Goal: Task Accomplishment & Management: Complete application form

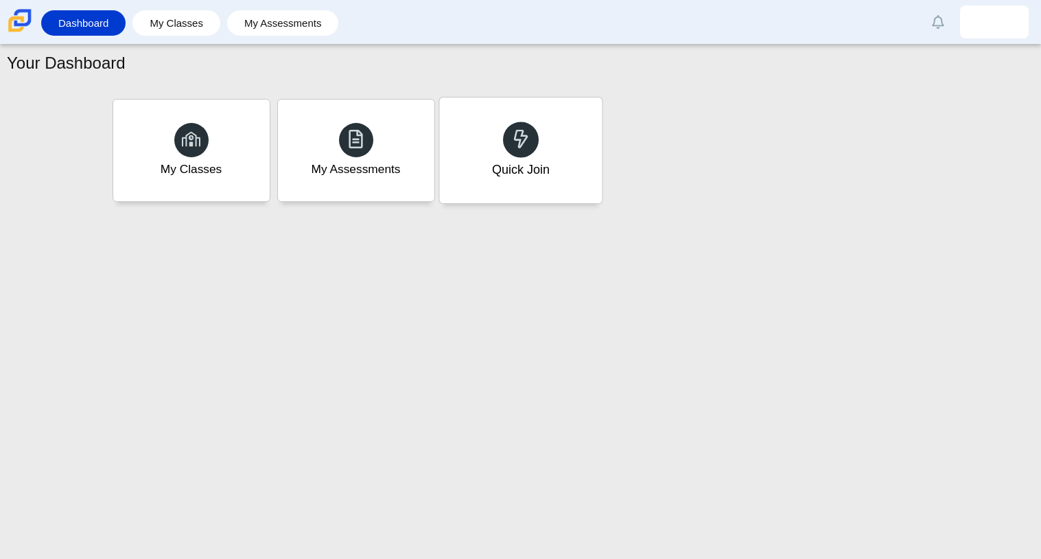
click at [544, 183] on div "Quick Join" at bounding box center [520, 150] width 163 height 106
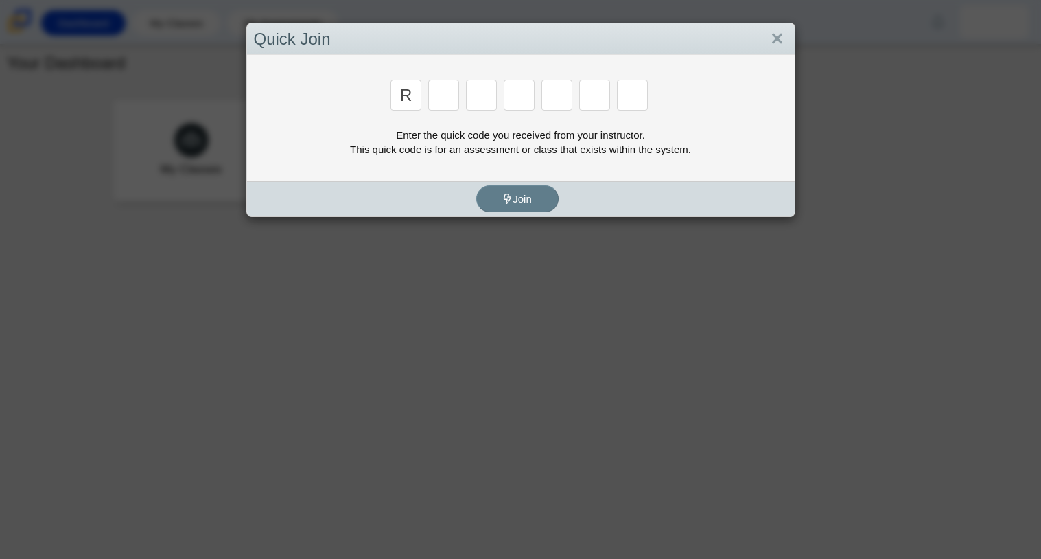
type input "r"
click at [471, 143] on div "Enter the quick code you received from your instructor. This quick code is for …" at bounding box center [521, 142] width 534 height 29
click at [442, 102] on input "Enter Access Code Digit 2" at bounding box center [443, 95] width 31 height 31
type input "c"
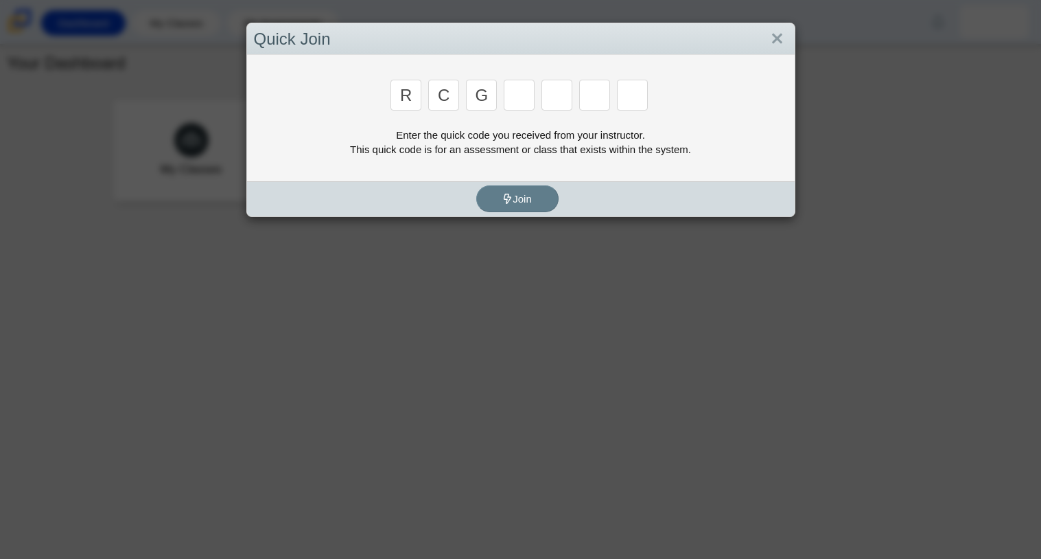
type input "g"
type input "2"
type input "9"
type input "v"
type input "u"
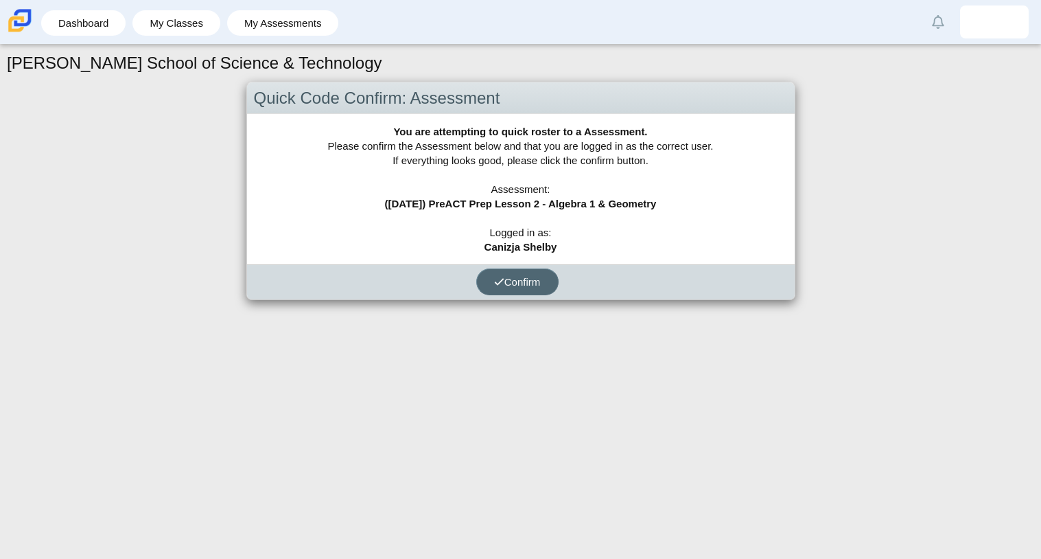
click at [520, 283] on span "Confirm" at bounding box center [517, 282] width 47 height 12
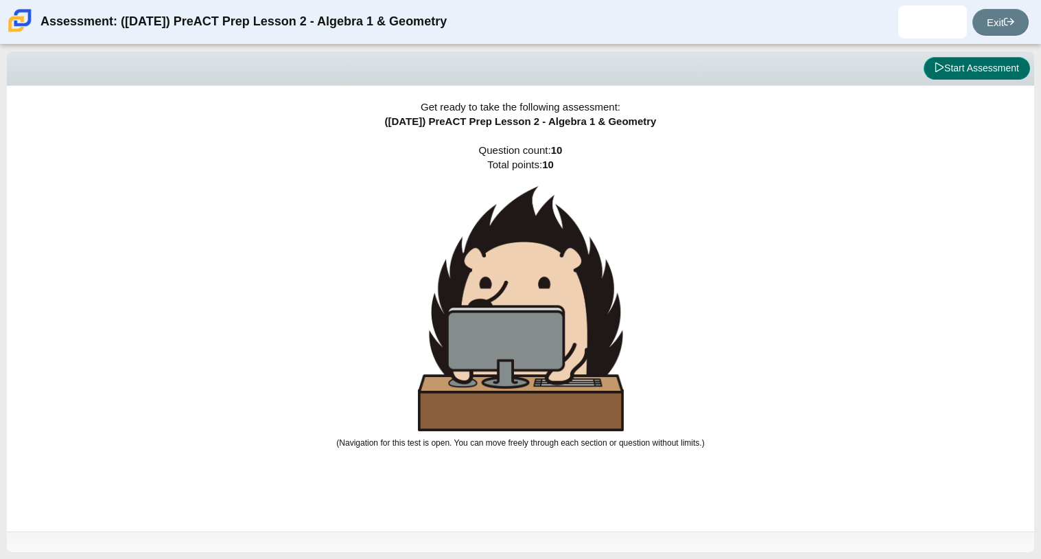
click at [953, 79] on button "Start Assessment" at bounding box center [977, 68] width 106 height 23
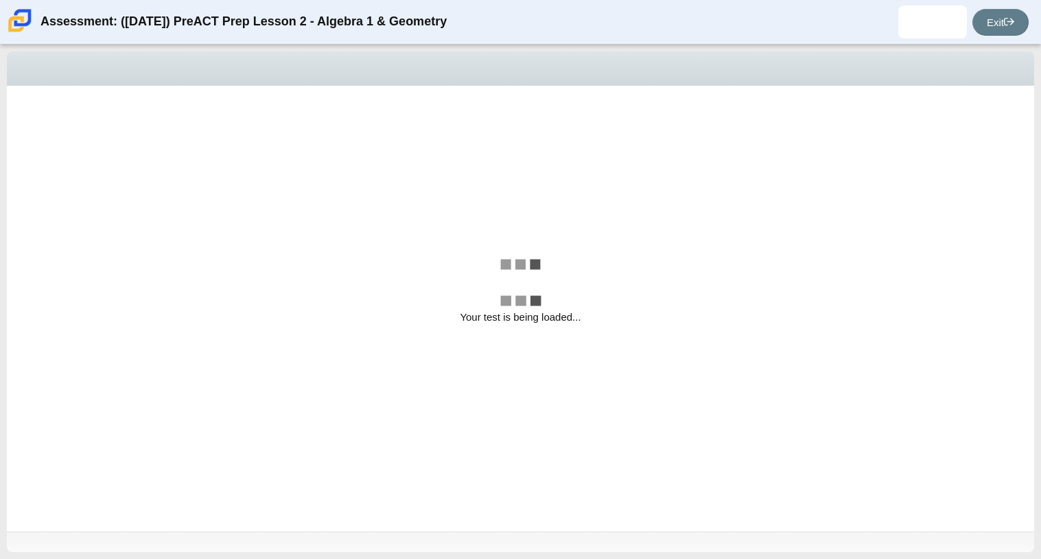
select select "bbf5d072-3e0b-44c4-9a12-6e7c9033f65b"
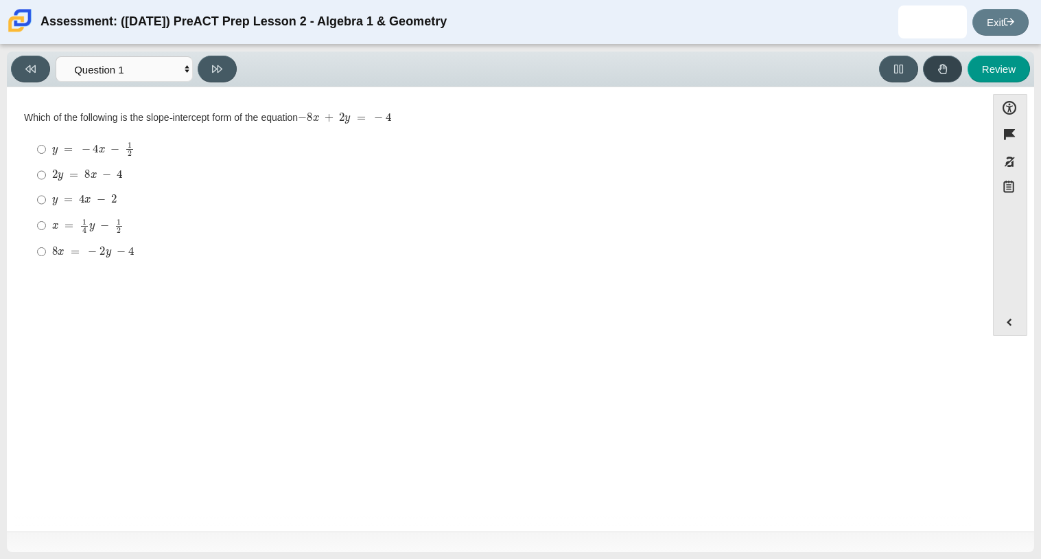
click at [953, 79] on button at bounding box center [942, 69] width 39 height 27
click at [37, 198] on input "y = 4 x − 2 y = 4 x − 2" at bounding box center [41, 199] width 9 height 25
radio input "true"
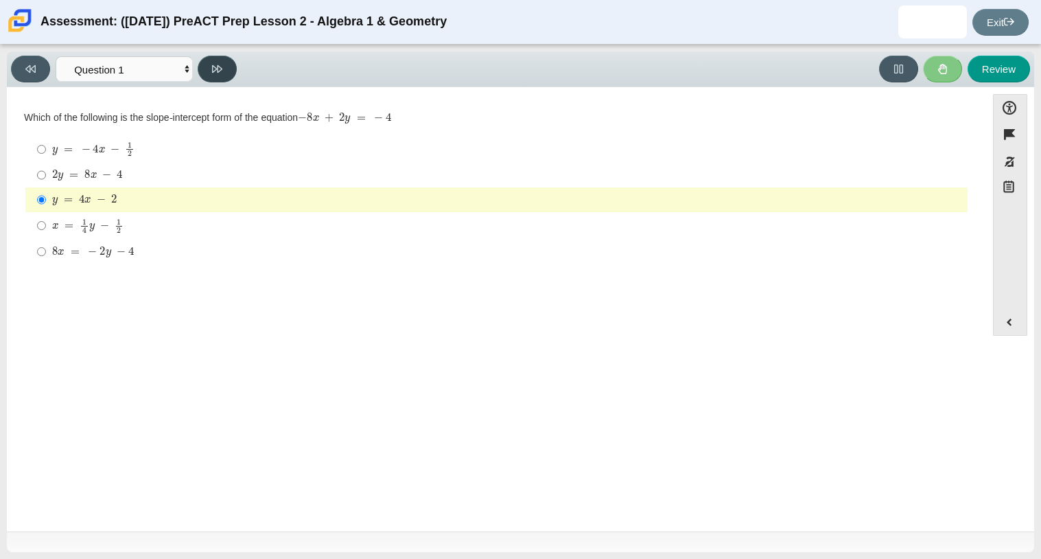
click at [224, 74] on button at bounding box center [217, 69] width 39 height 27
select select "ed62e223-81bd-4cbf-ab48-ab975844bd1f"
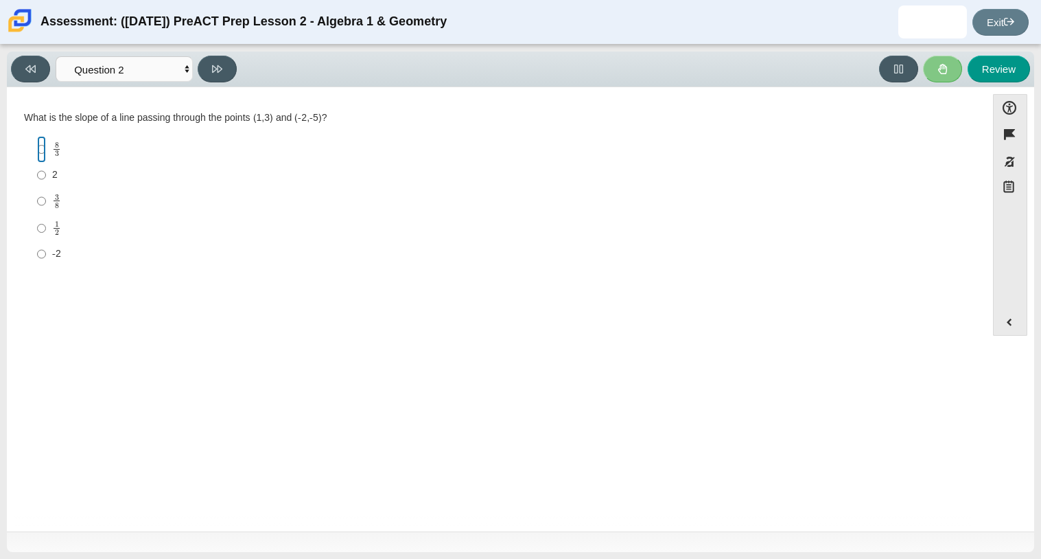
click at [38, 154] on input "8 3 8 thirds" at bounding box center [41, 149] width 9 height 27
radio input "true"
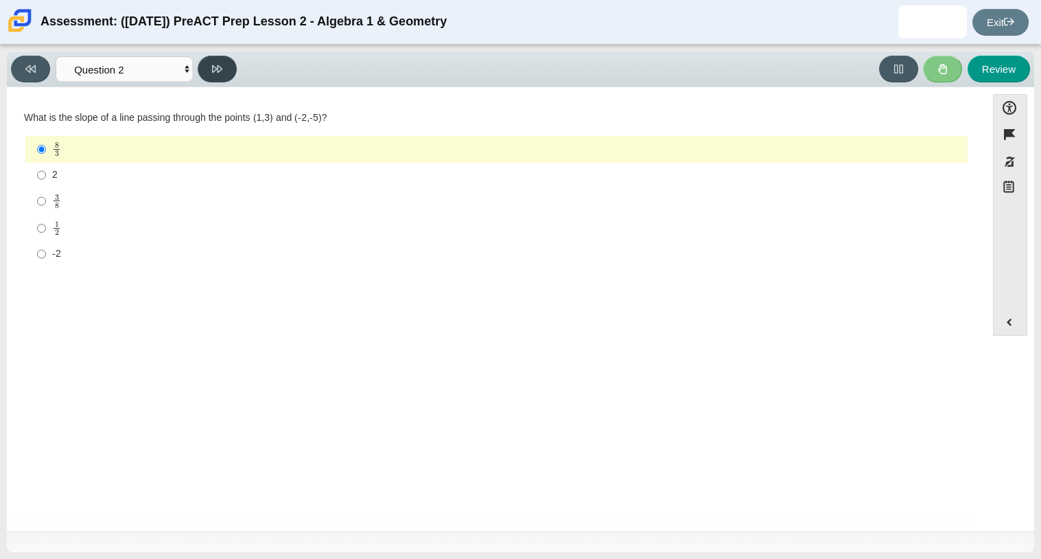
click at [225, 71] on button at bounding box center [217, 69] width 39 height 27
select select "97f4f5fa-a52e-4fed-af51-565bfcdf47cb"
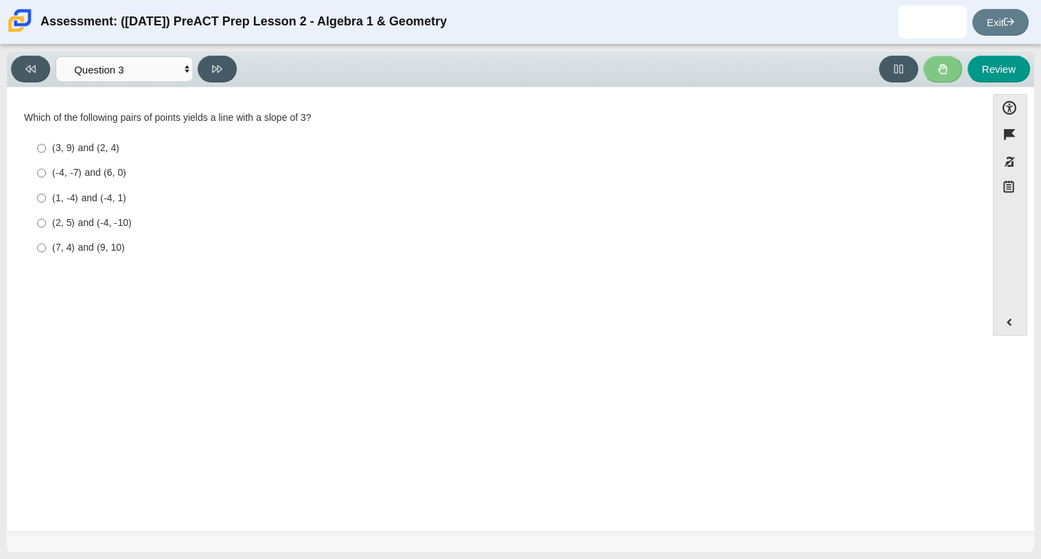
click at [34, 250] on label "(7, 4) and (9, 10) (7, 4) and (9, 10)" at bounding box center [497, 247] width 940 height 25
click at [37, 250] on input "(7, 4) and (9, 10) (7, 4) and (9, 10)" at bounding box center [41, 247] width 9 height 25
radio input "true"
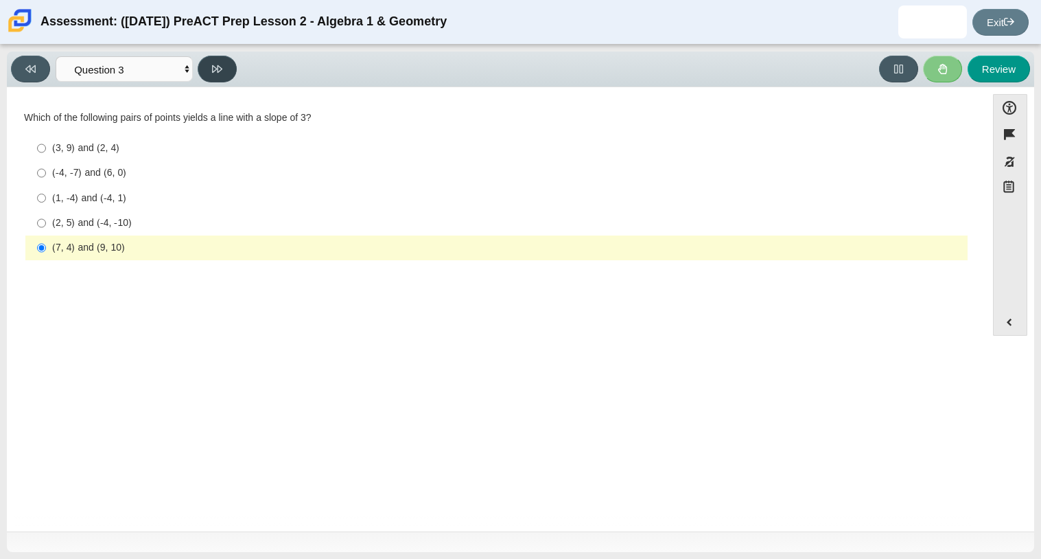
click at [211, 71] on button at bounding box center [217, 69] width 39 height 27
select select "89427bb7-e313-4f00-988f-8b8255897029"
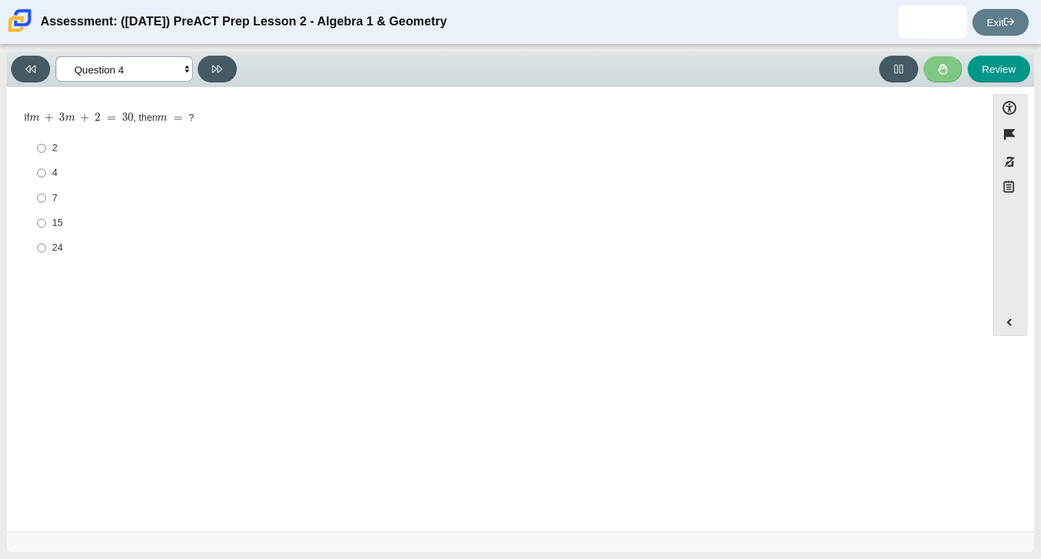
click at [155, 59] on select "Questions Question 1 Question 2 Question 3 Question 4 Question 5 Question 6 Que…" at bounding box center [124, 68] width 137 height 25
click at [251, 150] on div "2" at bounding box center [507, 148] width 910 height 14
click at [46, 150] on input "2 2" at bounding box center [41, 148] width 9 height 25
radio input "true"
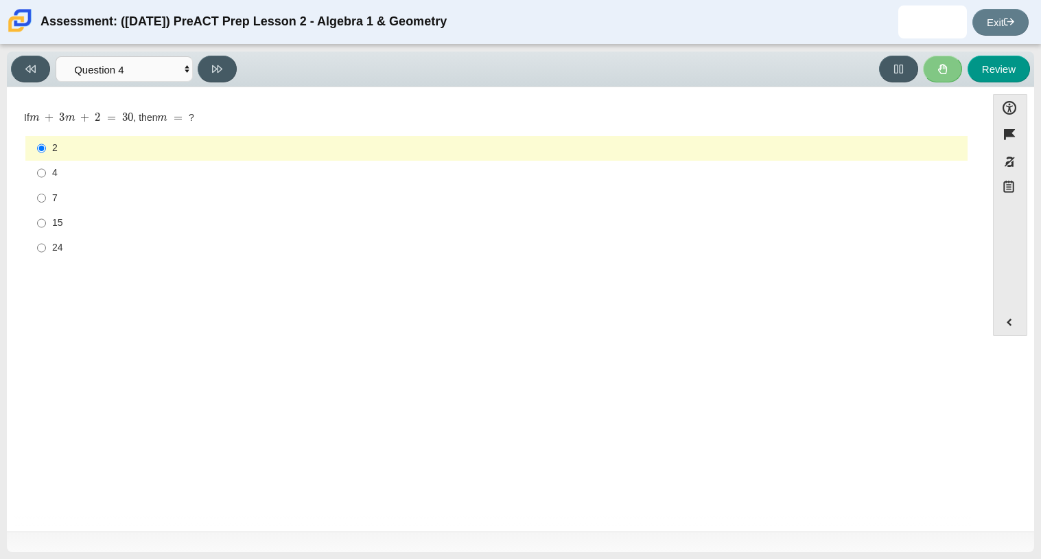
click at [268, 186] on label "7 7" at bounding box center [497, 197] width 940 height 25
click at [46, 186] on input "7 7" at bounding box center [41, 197] width 9 height 25
radio input "true"
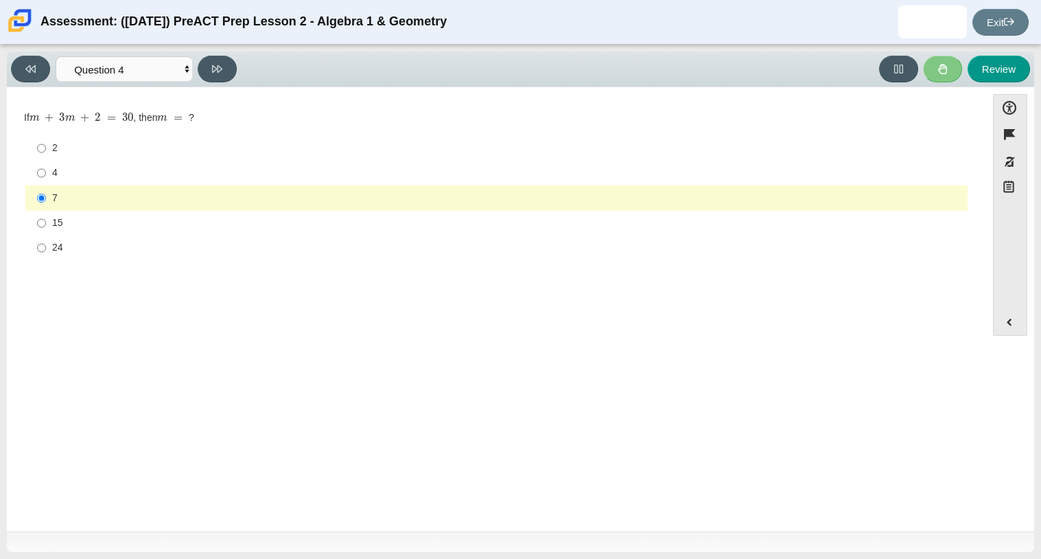
click at [268, 186] on label "7 7" at bounding box center [497, 197] width 940 height 25
click at [46, 186] on input "7 7" at bounding box center [41, 197] width 9 height 25
click at [389, 125] on div "If m + 3 m + 2 = 30 , then m = ? Responses 2 2 4 4 7 7 15 15 24 24" at bounding box center [496, 186] width 945 height 150
click at [224, 64] on button at bounding box center [217, 69] width 39 height 27
select select "489dcffd-4e6a-49cf-a9d6-ad1d4a911a4e"
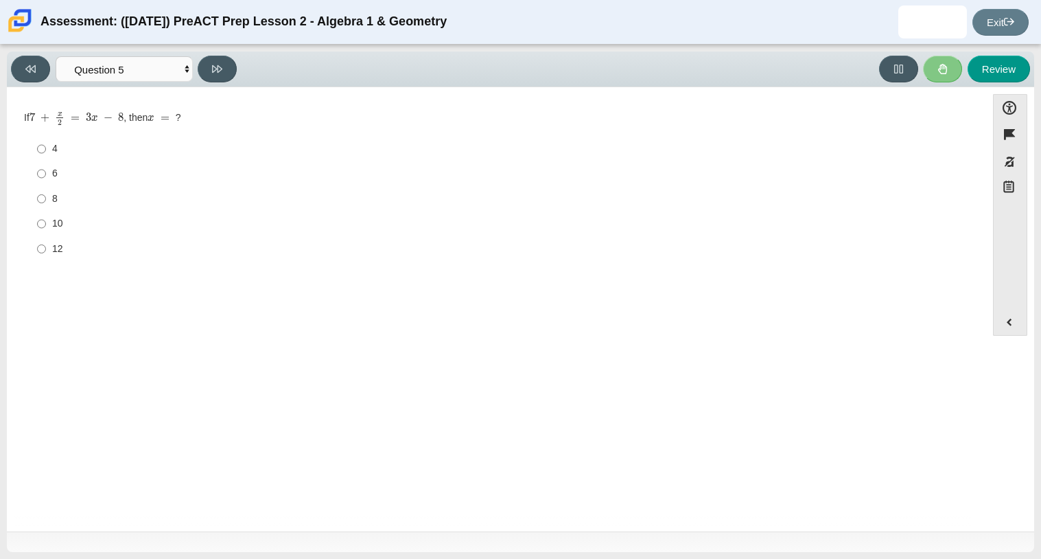
click at [52, 157] on label "4 4" at bounding box center [497, 149] width 940 height 25
click at [46, 157] on input "4 4" at bounding box center [41, 149] width 9 height 25
radio input "true"
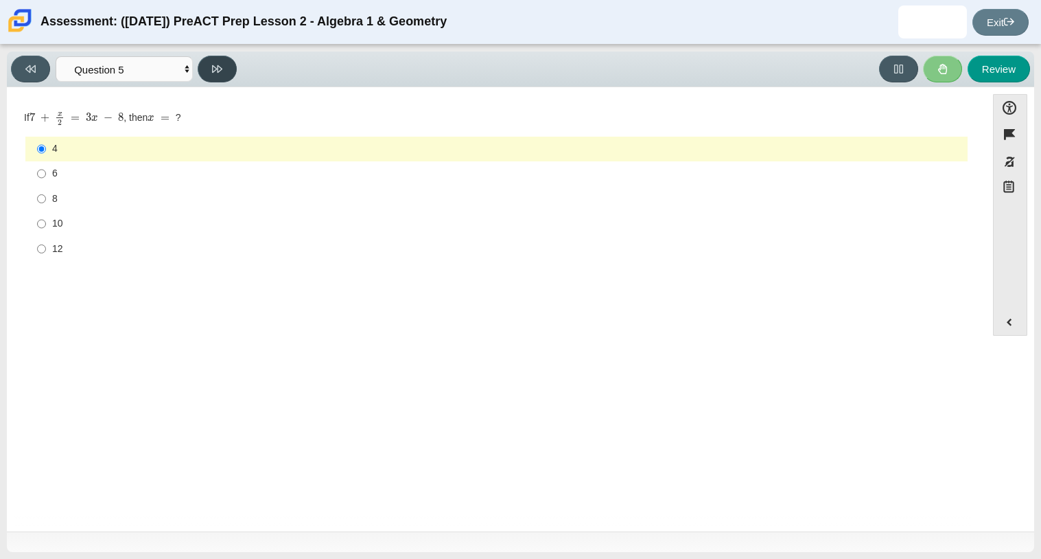
click at [230, 76] on button at bounding box center [217, 69] width 39 height 27
select select "210571de-36a6-4d8e-a361-ceff8ef801dc"
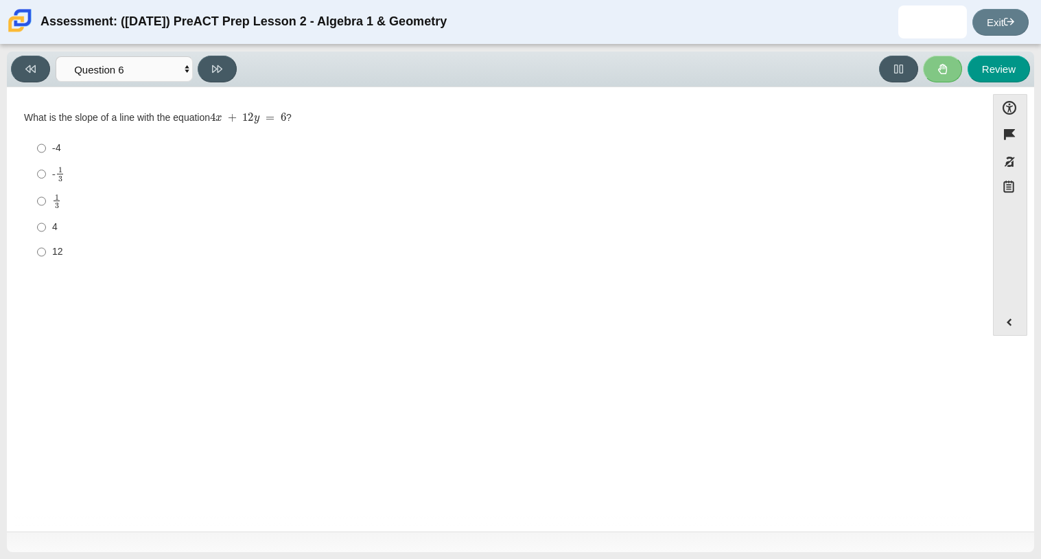
click at [390, 224] on div "4" at bounding box center [507, 227] width 910 height 14
click at [46, 224] on input "4 4" at bounding box center [41, 227] width 9 height 25
radio input "true"
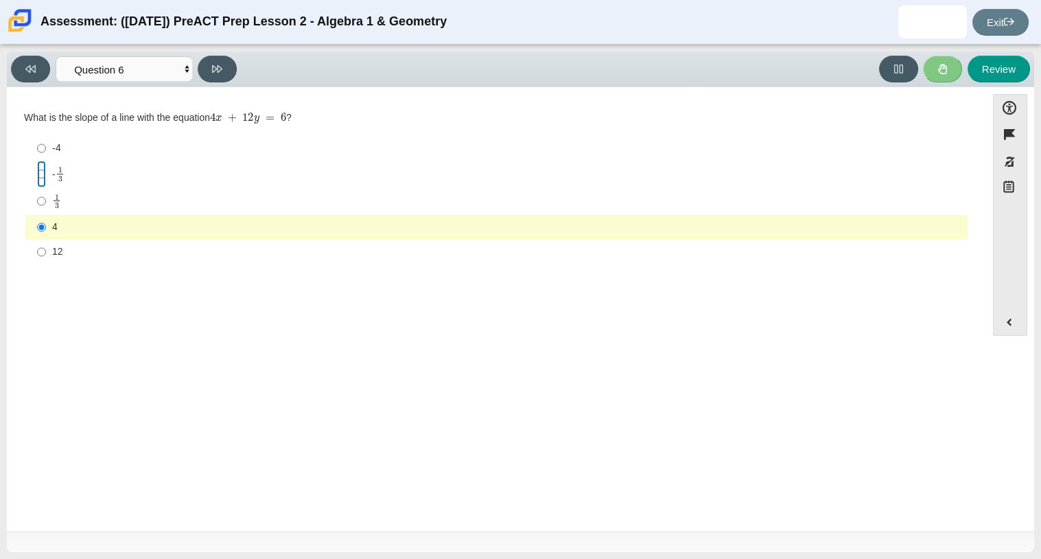
click at [38, 182] on input "- 1 3 -1 third" at bounding box center [41, 174] width 9 height 27
radio input "true"
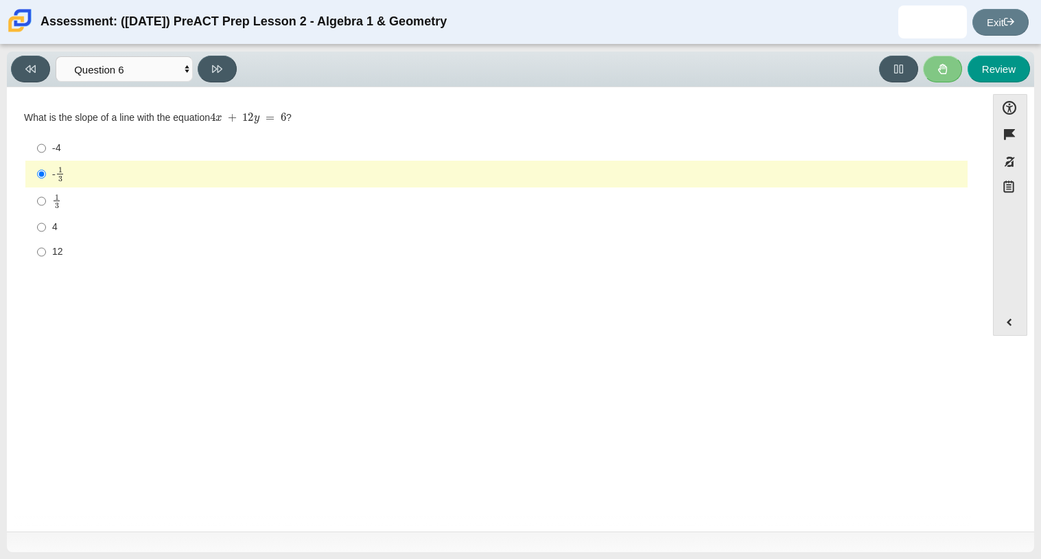
click at [235, 80] on div "Viewing Question 6 of 10 in Pacing Mode Questions Question 1 Question 2 Questio…" at bounding box center [126, 69] width 231 height 27
click at [221, 75] on button at bounding box center [217, 69] width 39 height 27
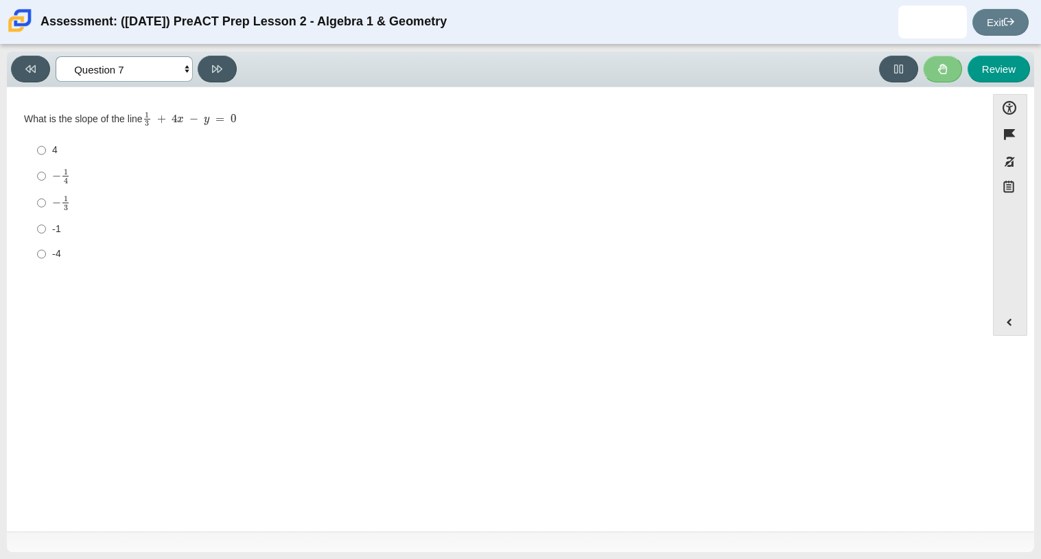
click at [144, 71] on select "Questions Question 1 Question 2 Question 3 Question 4 Question 5 Question 6 Que…" at bounding box center [124, 68] width 137 height 25
click at [56, 56] on select "Questions Question 1 Question 2 Question 3 Question 4 Question 5 Question 6 Que…" at bounding box center [124, 68] width 137 height 25
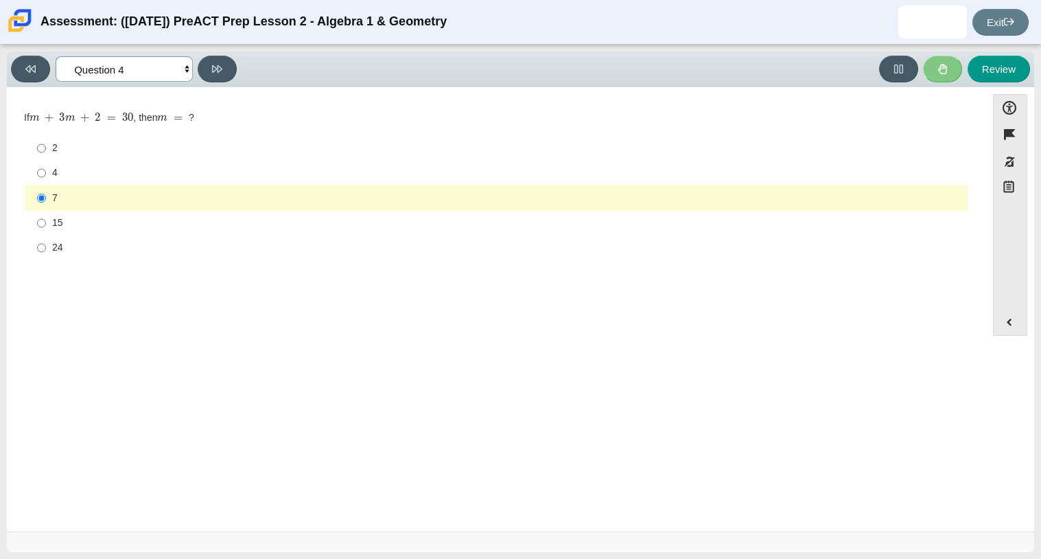
click at [111, 68] on select "Questions Question 1 Question 2 Question 3 Question 4 Question 5 Question 6 Que…" at bounding box center [124, 68] width 137 height 25
click at [56, 56] on select "Questions Question 1 Question 2 Question 3 Question 4 Question 5 Question 6 Que…" at bounding box center [124, 68] width 137 height 25
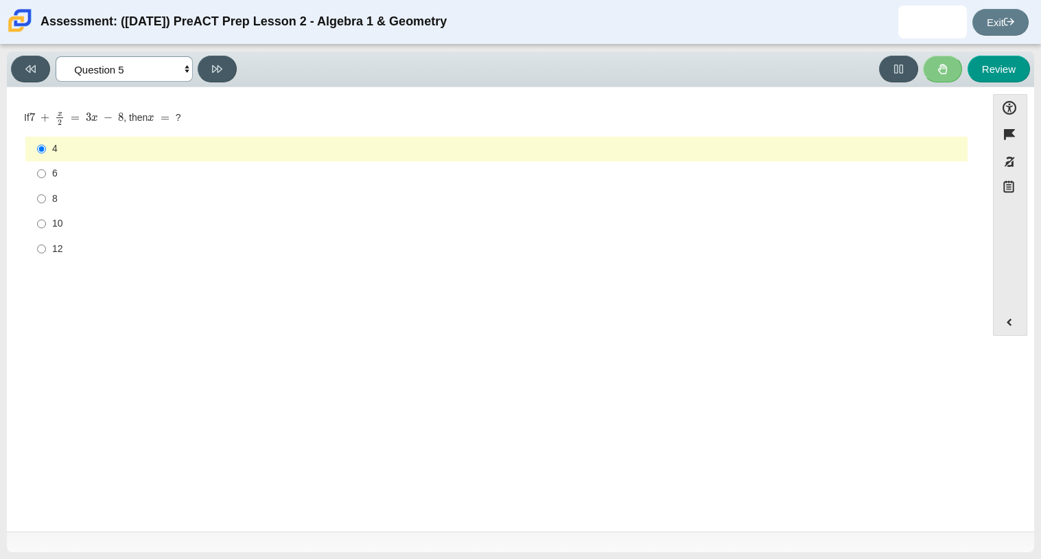
click at [136, 71] on select "Questions Question 1 Question 2 Question 3 Question 4 Question 5 Question 6 Que…" at bounding box center [124, 68] width 137 height 25
click at [56, 56] on select "Questions Question 1 Question 2 Question 3 Question 4 Question 5 Question 6 Que…" at bounding box center [124, 68] width 137 height 25
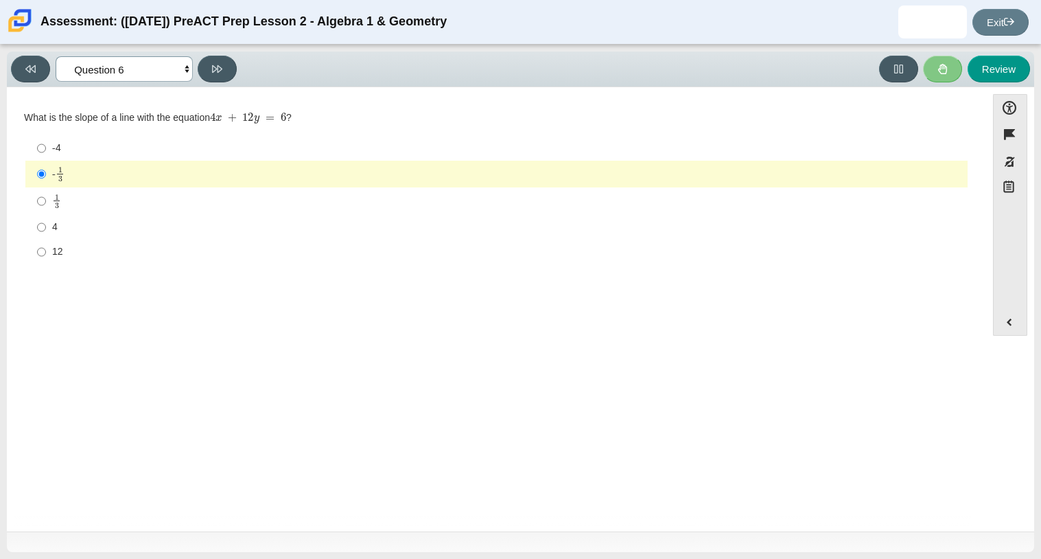
click at [158, 74] on select "Questions Question 1 Question 2 Question 3 Question 4 Question 5 Question 6 Que…" at bounding box center [124, 68] width 137 height 25
select select "ec95ace6-bebc-42b8-9428-40567494d4da"
click at [56, 56] on select "Questions Question 1 Question 2 Question 3 Question 4 Question 5 Question 6 Que…" at bounding box center [124, 68] width 137 height 25
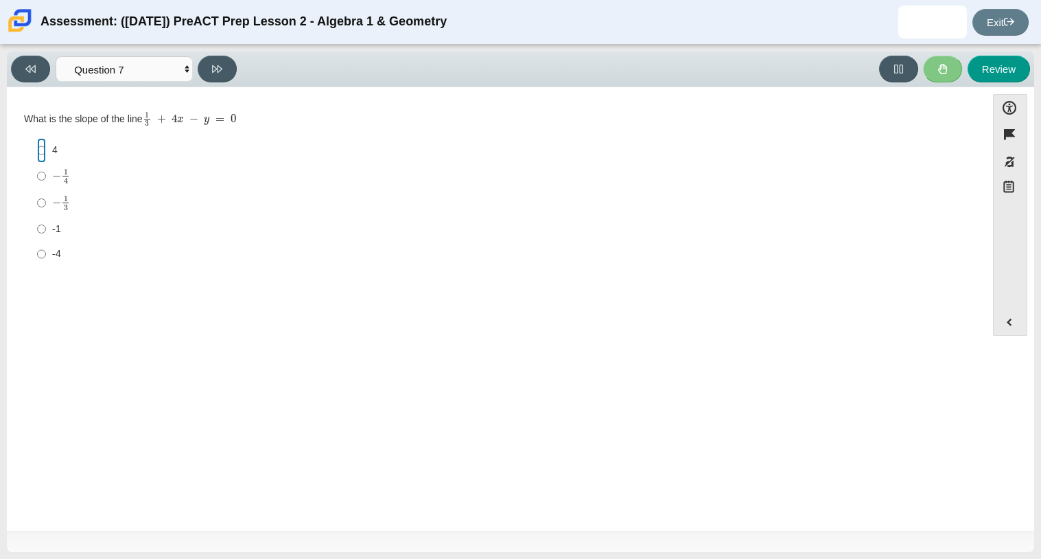
click at [43, 151] on input "4 4" at bounding box center [41, 150] width 9 height 25
radio input "true"
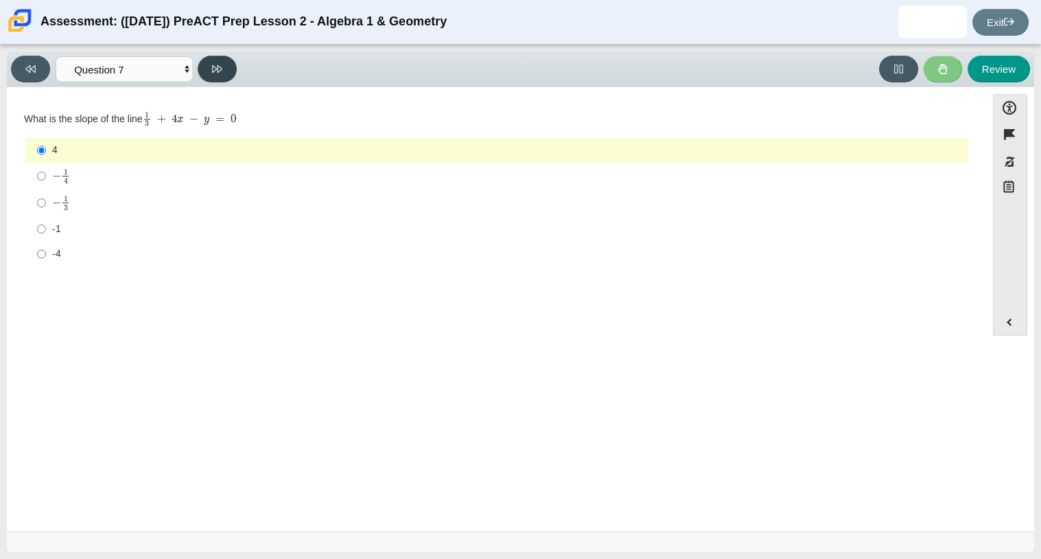
click at [231, 71] on button at bounding box center [217, 69] width 39 height 27
select select "ce81fe10-bf29-4b5e-8bd7-4f47f2fed4d8"
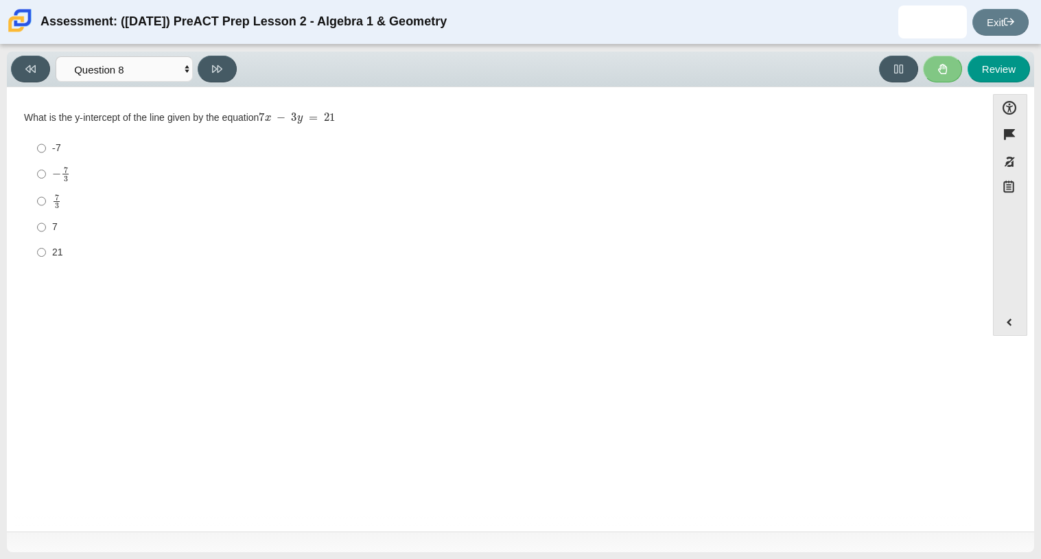
click at [201, 157] on label "-7 -7" at bounding box center [497, 148] width 940 height 25
click at [46, 157] on input "-7 -7" at bounding box center [41, 148] width 9 height 25
radio input "true"
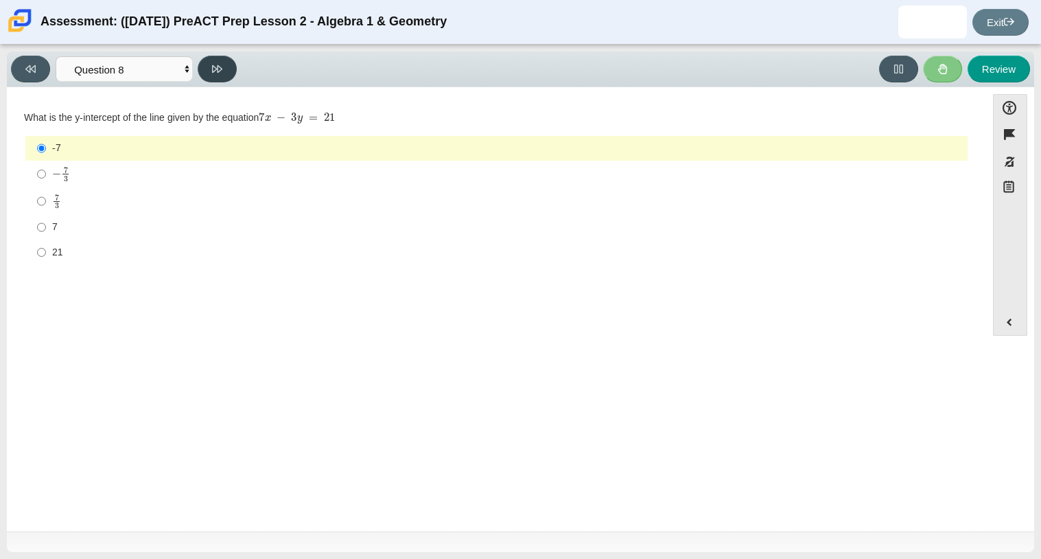
click at [205, 65] on button at bounding box center [217, 69] width 39 height 27
select select "14773eaf-2ca1-47ae-afe7-a624a56f34b3"
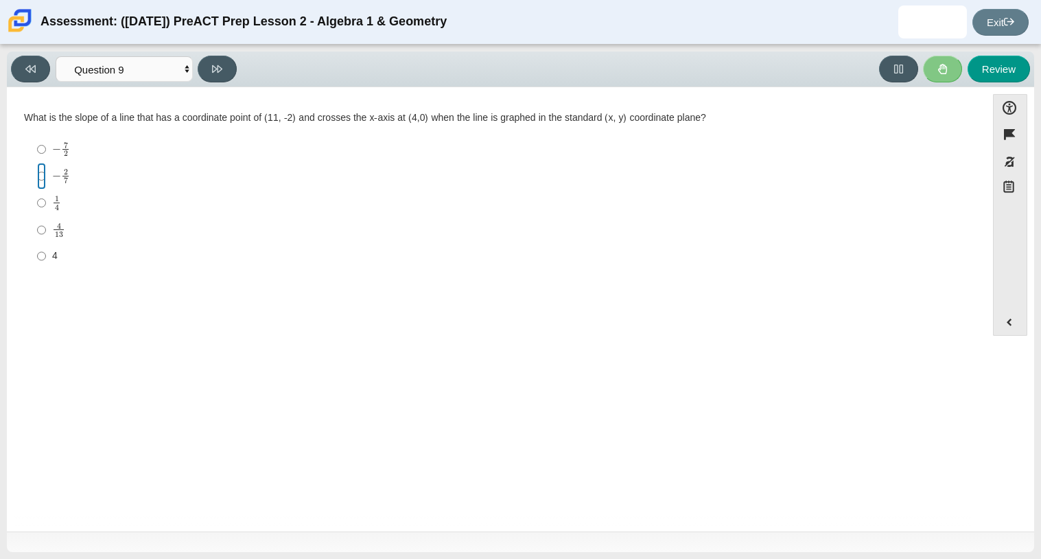
click at [38, 175] on input "− 2 7 negative 2 sevenths" at bounding box center [41, 176] width 9 height 27
radio input "true"
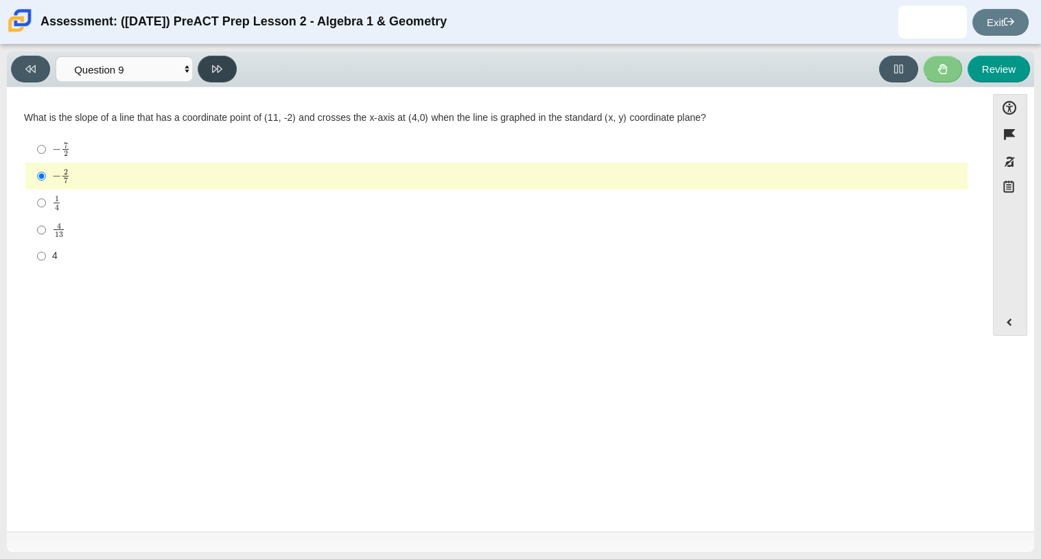
click at [220, 66] on icon at bounding box center [217, 69] width 10 height 8
select select "96b71634-eacb-4f7e-8aef-411727d9bcba"
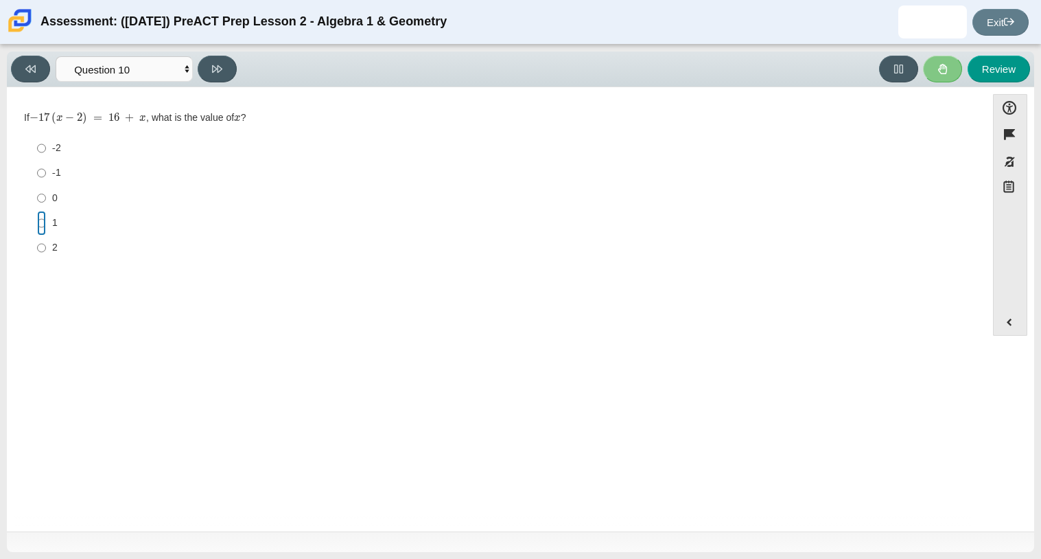
click at [42, 222] on input "1 1" at bounding box center [41, 223] width 9 height 25
radio input "true"
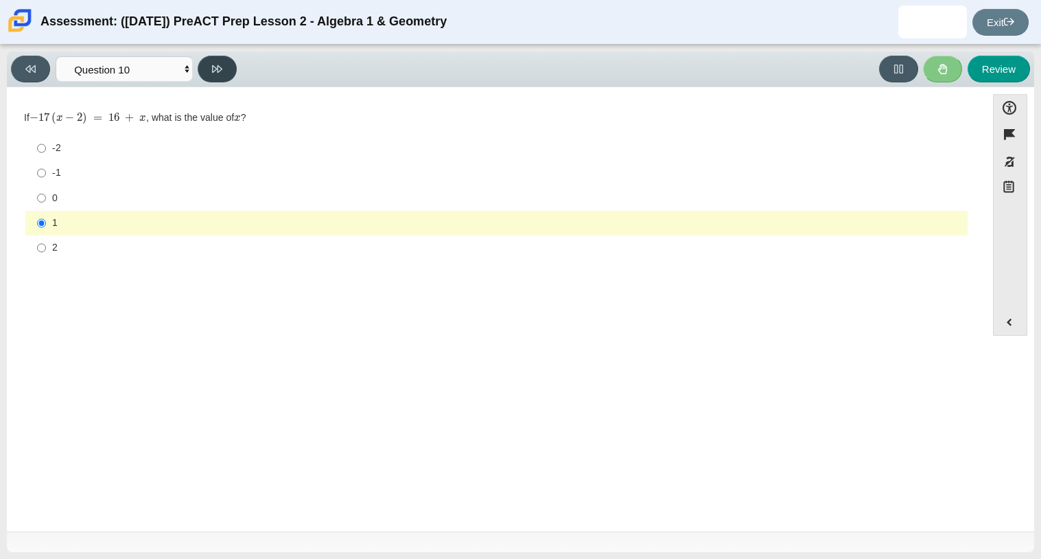
click at [227, 63] on button at bounding box center [217, 69] width 39 height 27
select select "review"
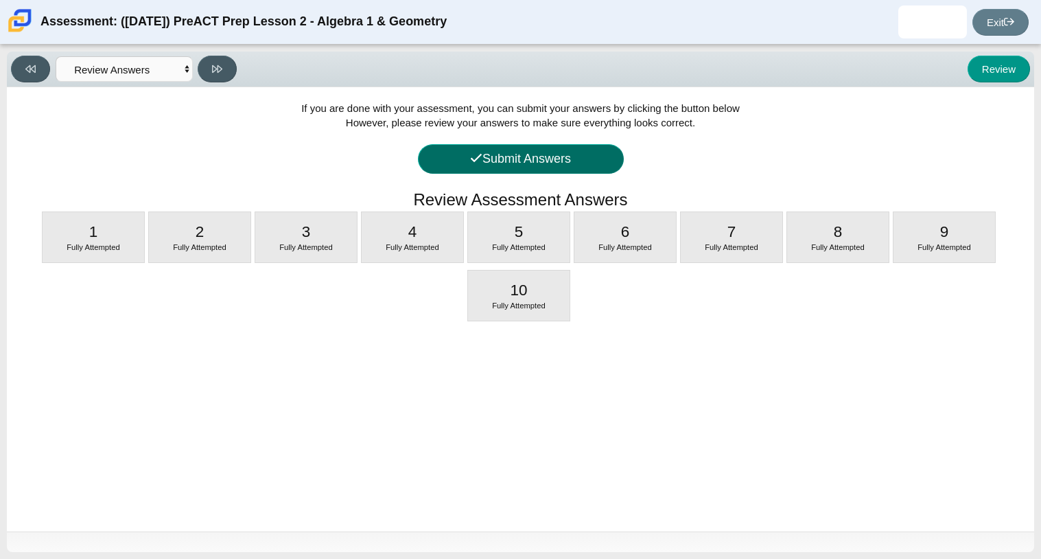
click at [498, 161] on button "Submit Answers" at bounding box center [521, 159] width 206 height 30
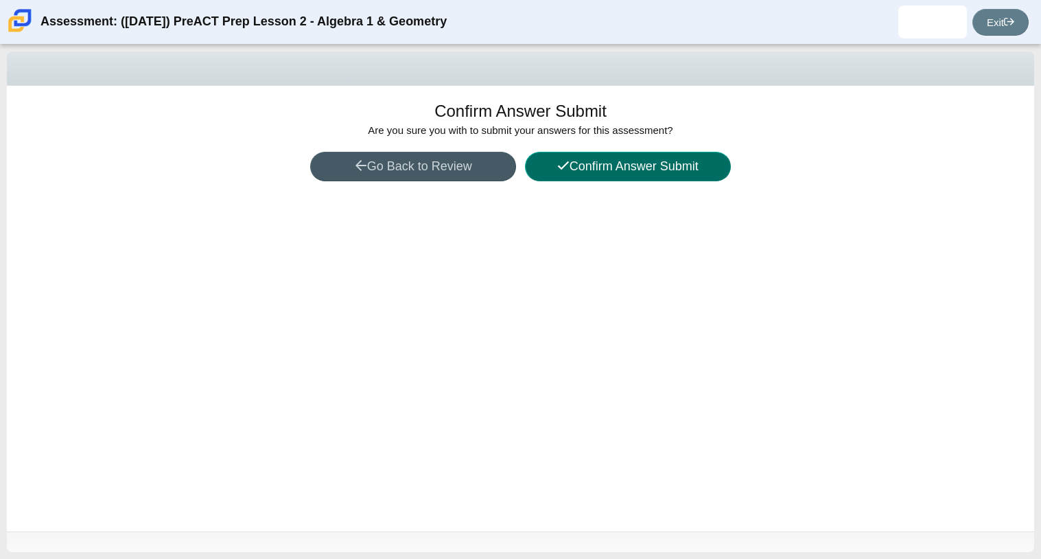
click at [590, 173] on button "Confirm Answer Submit" at bounding box center [628, 167] width 206 height 30
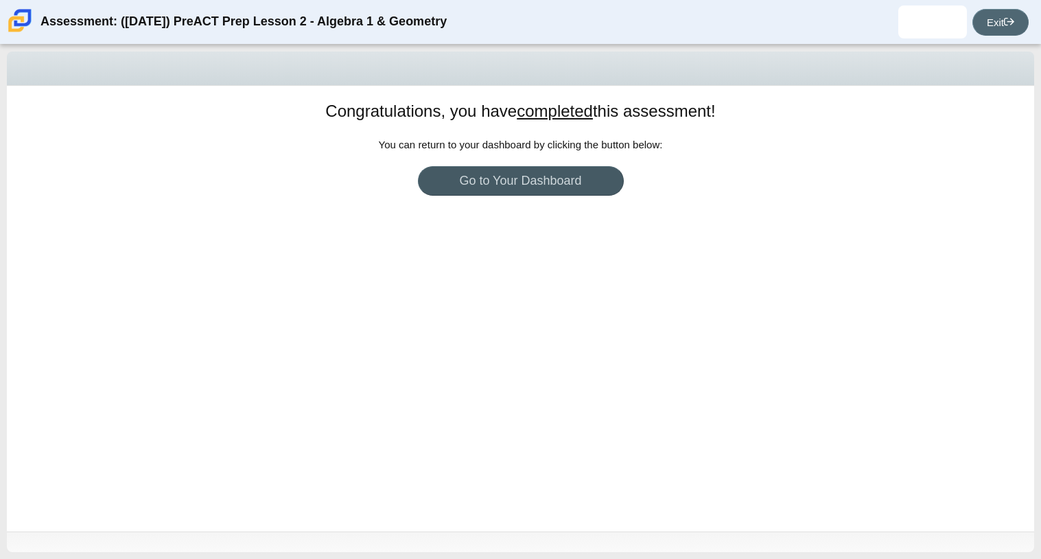
click at [994, 14] on link "Exit" at bounding box center [1001, 22] width 56 height 27
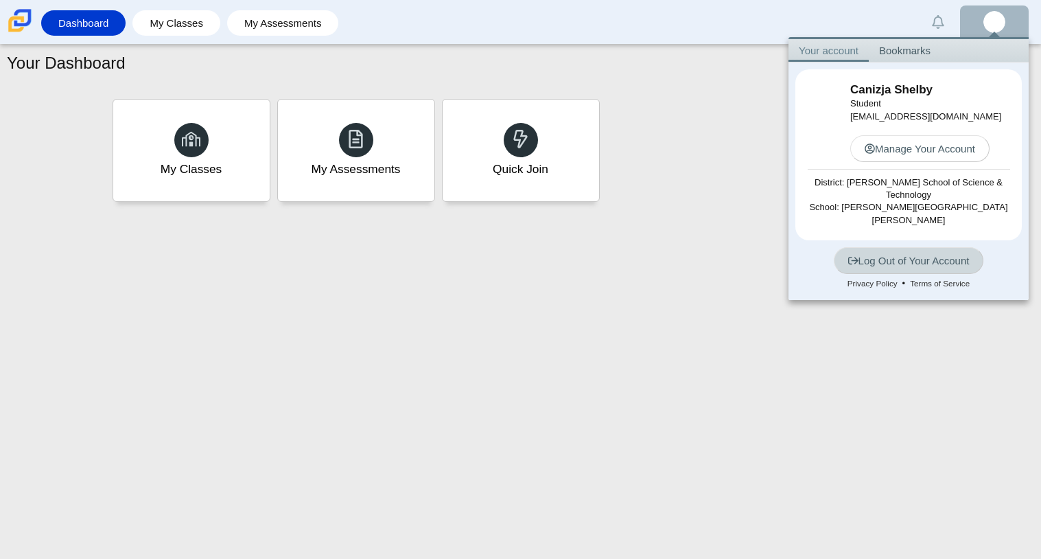
click at [917, 250] on link "Log Out of Your Account" at bounding box center [909, 260] width 150 height 27
